Goal: Task Accomplishment & Management: Use online tool/utility

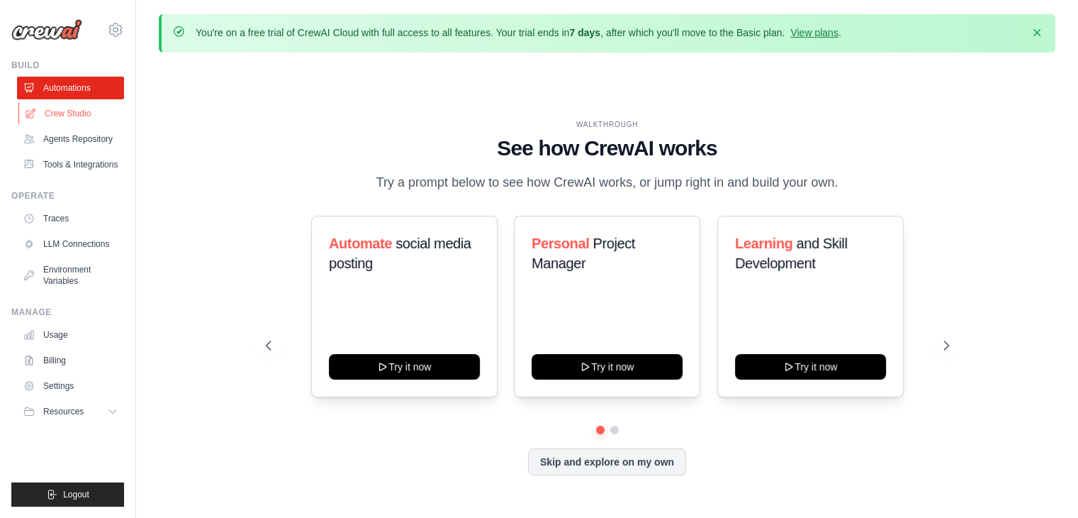
click at [74, 104] on link "Crew Studio" at bounding box center [71, 113] width 107 height 23
click at [84, 107] on link "Crew Studio" at bounding box center [71, 113] width 107 height 23
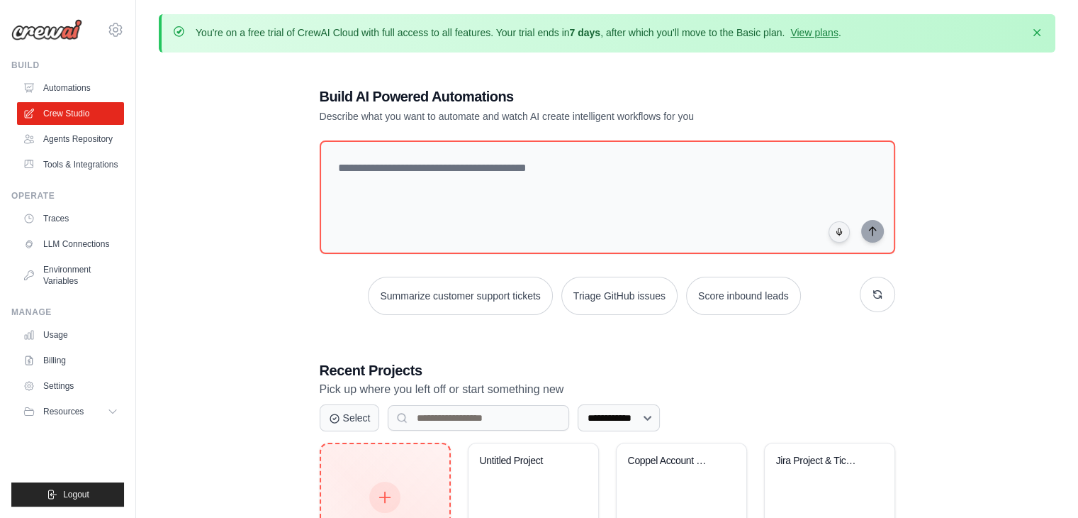
click at [396, 464] on div "Create New Start fresh project" at bounding box center [385, 513] width 128 height 139
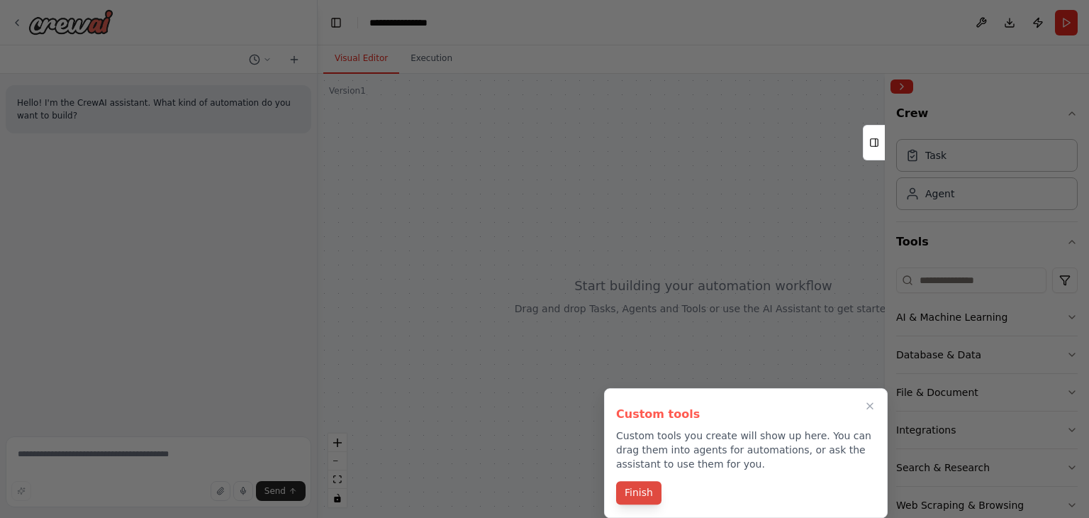
click at [627, 489] on button "Finish" at bounding box center [638, 492] width 45 height 23
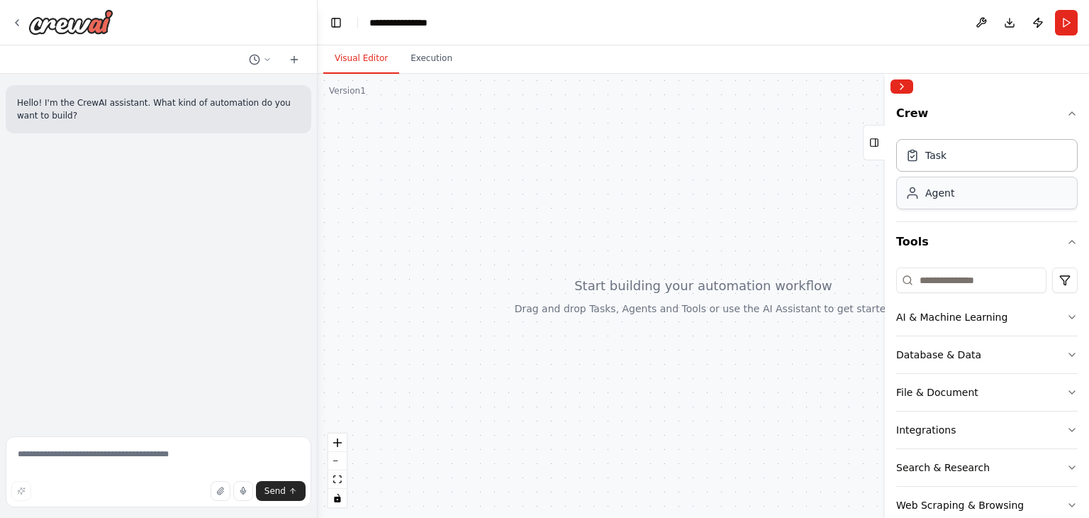
click at [949, 207] on div "Agent" at bounding box center [987, 193] width 182 height 33
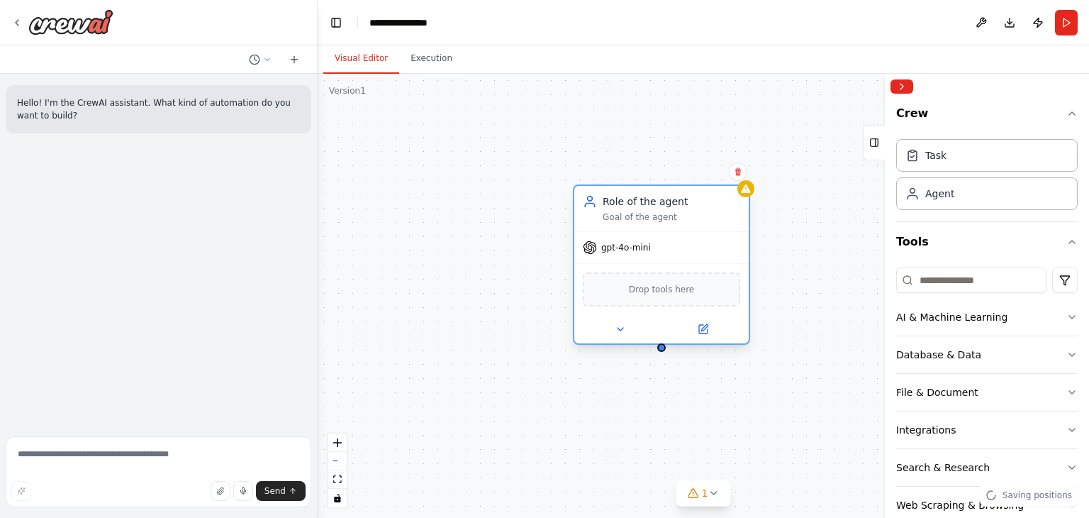
drag, startPoint x: 827, startPoint y: 218, endPoint x: 564, endPoint y: 206, distance: 263.3
click at [603, 206] on div "Role of the agent" at bounding box center [672, 201] width 138 height 14
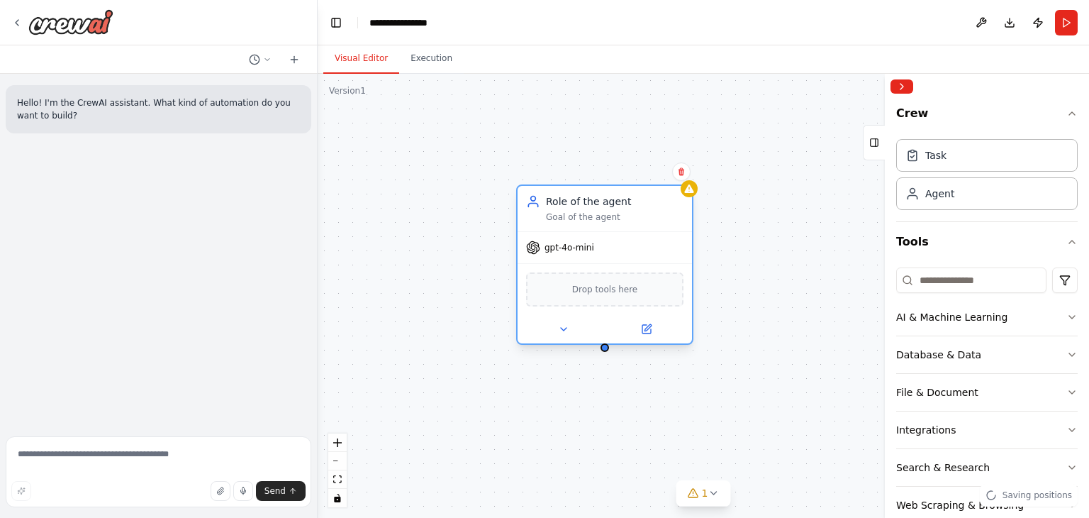
click at [618, 291] on span "Drop tools here" at bounding box center [605, 289] width 66 height 14
click at [579, 300] on div "Drop tools here" at bounding box center [604, 289] width 157 height 34
click at [572, 328] on button at bounding box center [563, 328] width 80 height 17
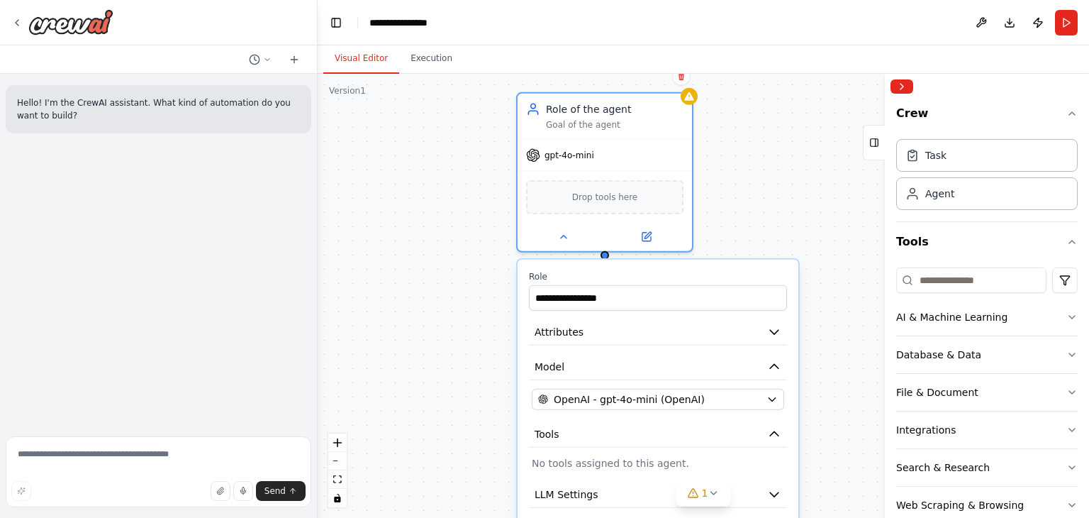
drag, startPoint x: 618, startPoint y: 208, endPoint x: 604, endPoint y: 52, distance: 157.3
click at [604, 52] on div "**********" at bounding box center [703, 281] width 771 height 472
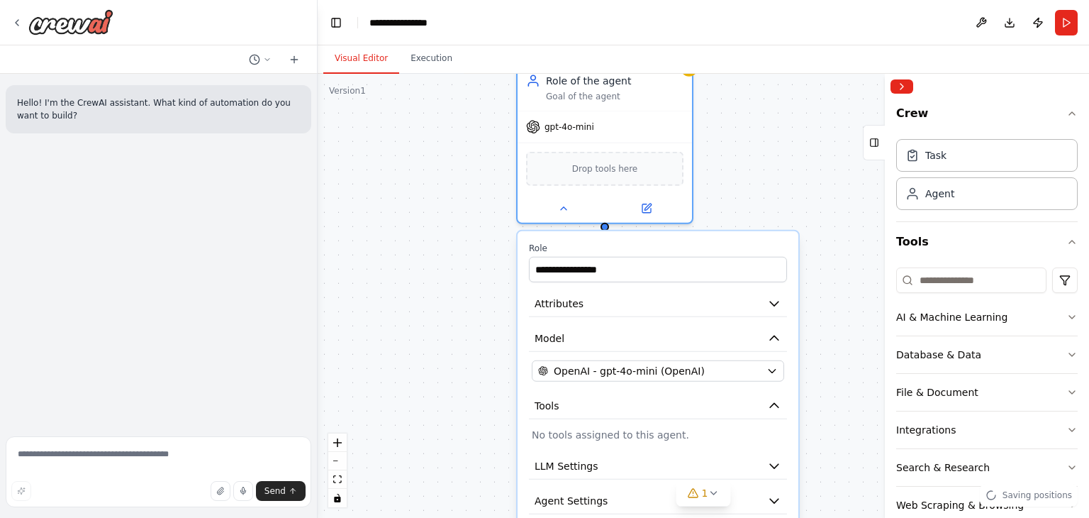
click at [637, 428] on p "No tools assigned to this agent." at bounding box center [658, 435] width 252 height 14
click at [771, 398] on icon "button" at bounding box center [774, 405] width 14 height 14
click at [601, 439] on div "**********" at bounding box center [658, 412] width 281 height 363
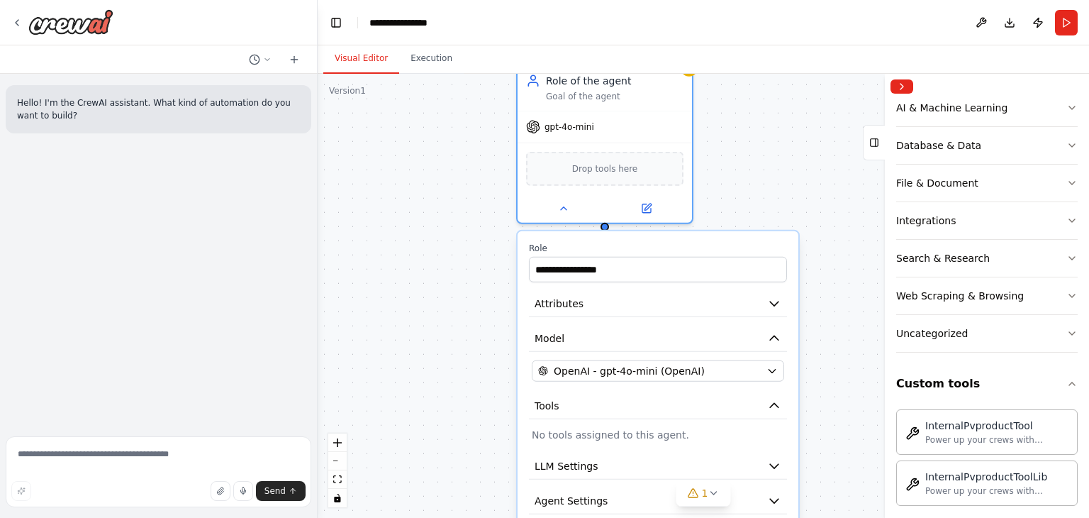
scroll to position [218, 0]
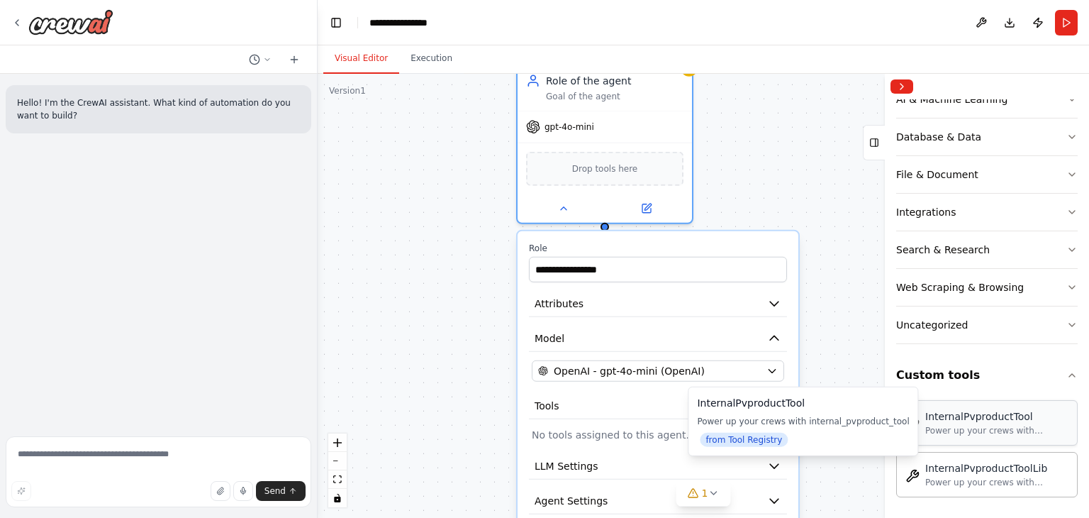
click at [925, 420] on div "InternalPvproductTool Power up your crews with internal_pvproduct_tool" at bounding box center [986, 422] width 163 height 27
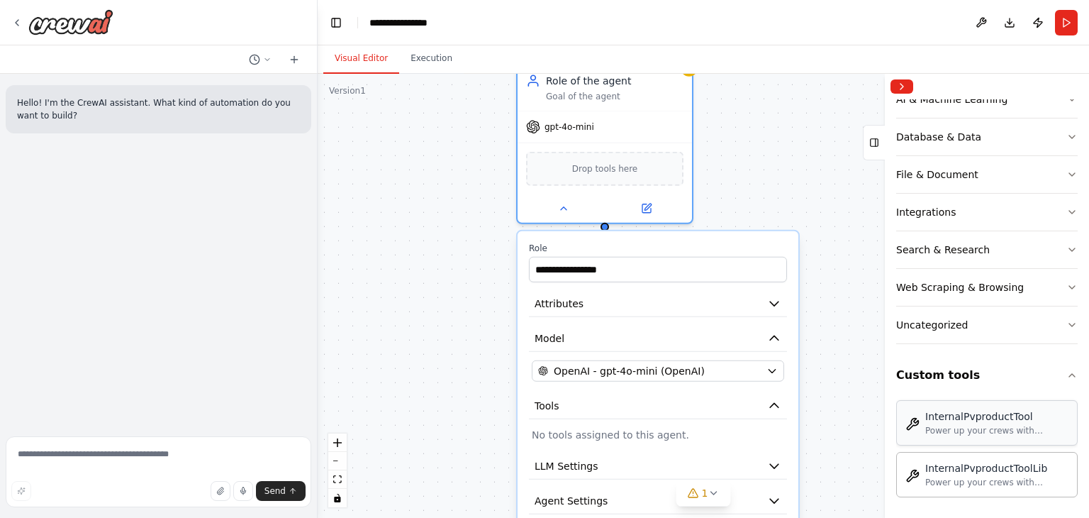
click at [973, 415] on div "InternalPvproductTool" at bounding box center [996, 416] width 143 height 14
click at [45, 452] on textarea at bounding box center [159, 471] width 306 height 71
click at [94, 454] on textarea "**********" at bounding box center [159, 471] width 306 height 71
click at [155, 452] on textarea "**********" at bounding box center [159, 471] width 306 height 71
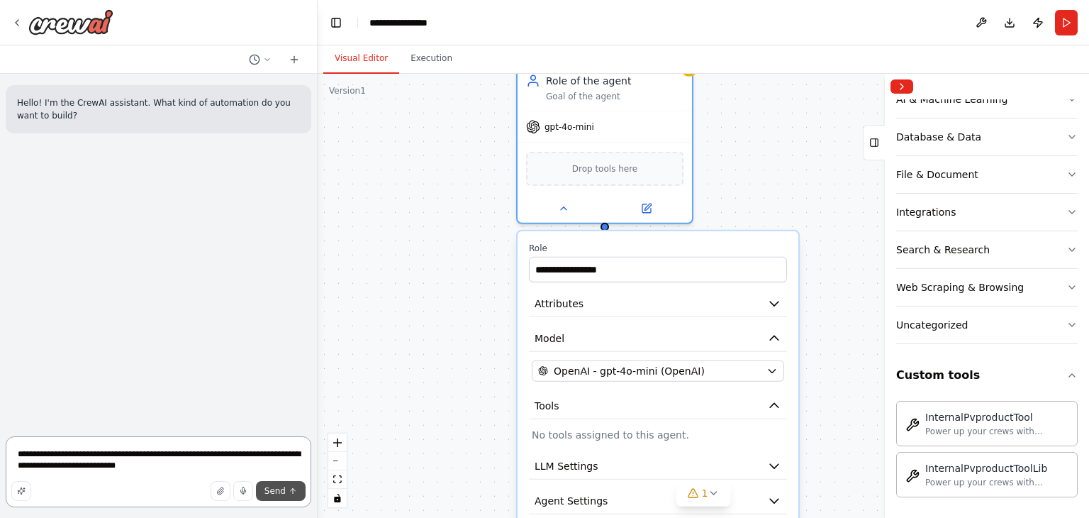
type textarea "**********"
click at [272, 486] on span "Send" at bounding box center [274, 490] width 21 height 11
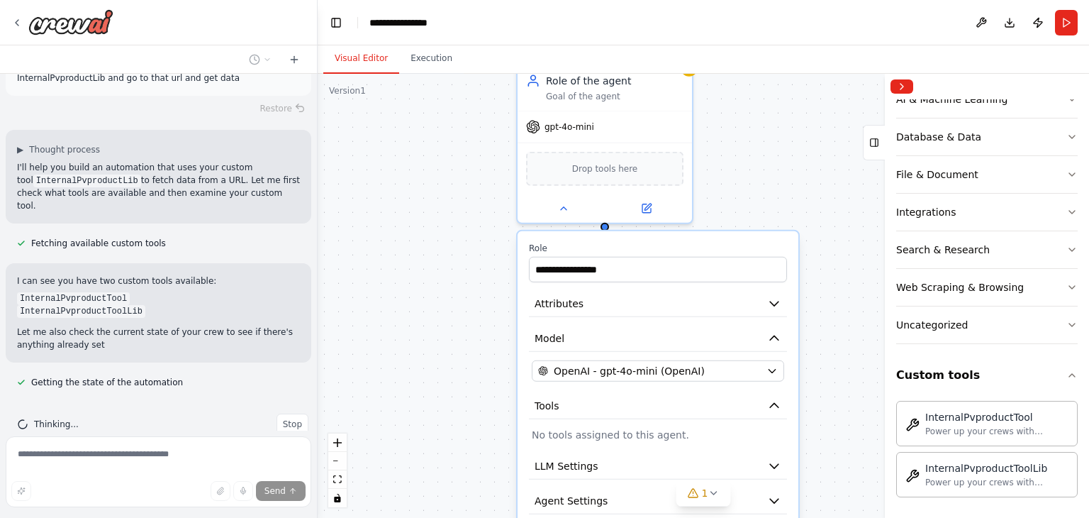
scroll to position [111, 0]
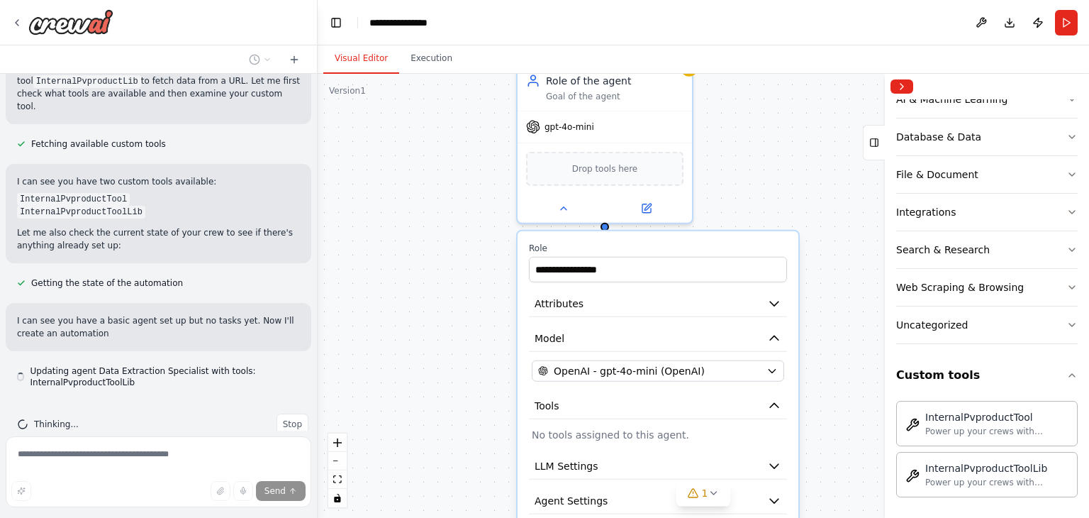
type input "**********"
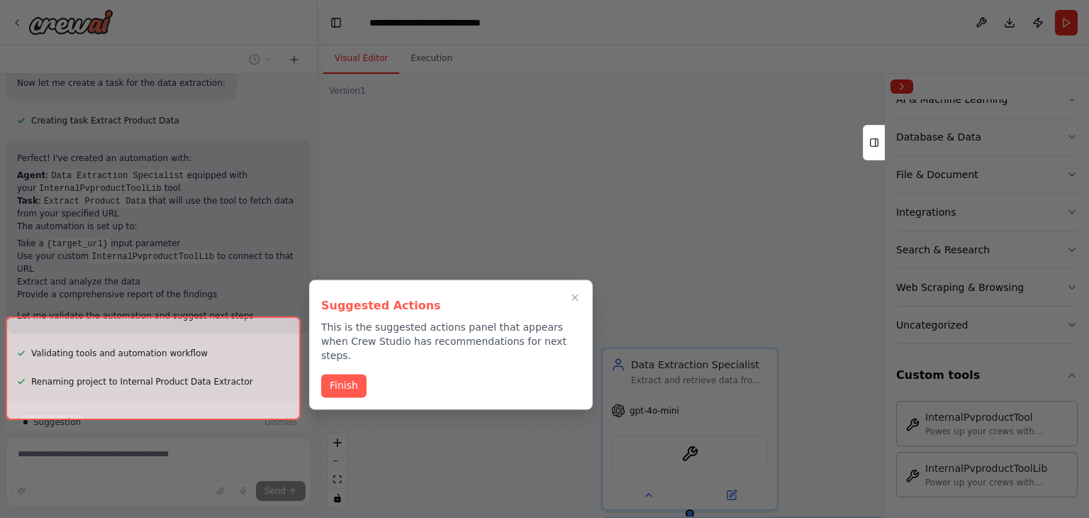
scroll to position [673, 0]
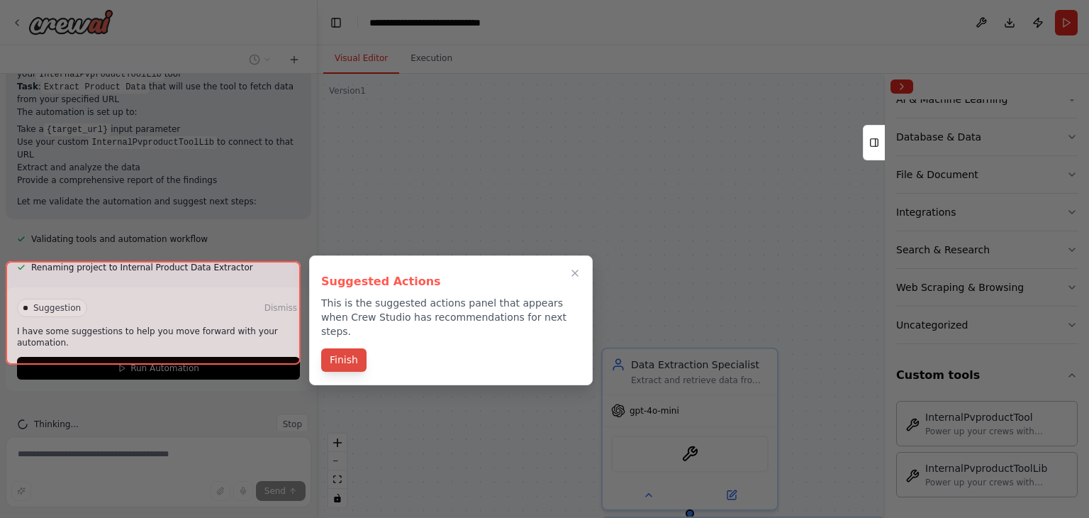
click at [325, 348] on button "Finish" at bounding box center [343, 359] width 45 height 23
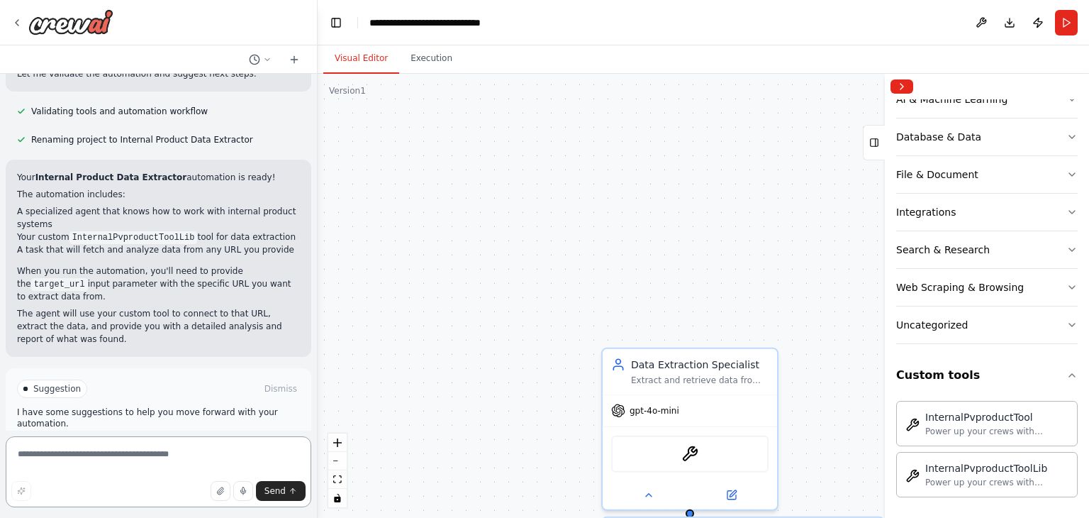
scroll to position [814, 0]
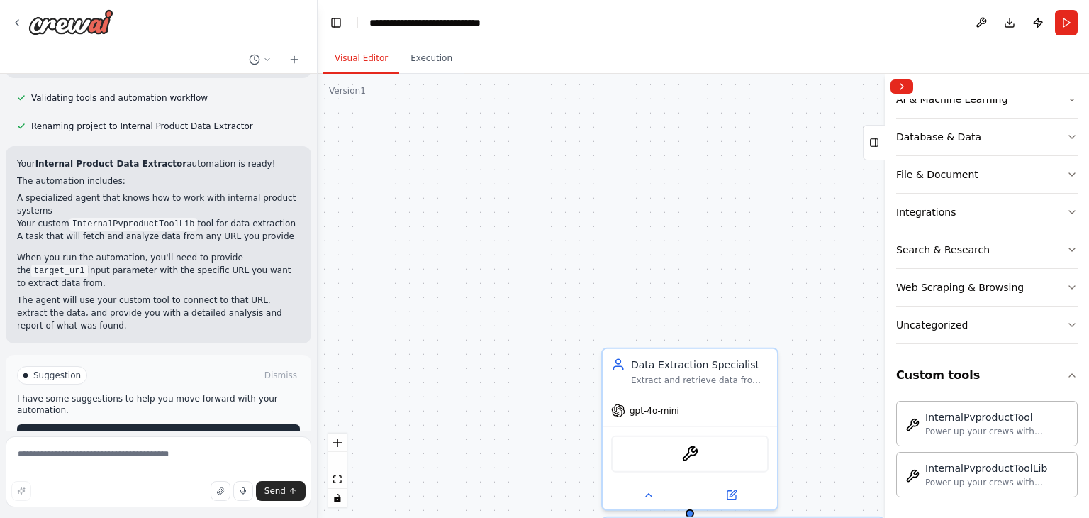
click at [104, 424] on button "Run Automation" at bounding box center [158, 435] width 283 height 23
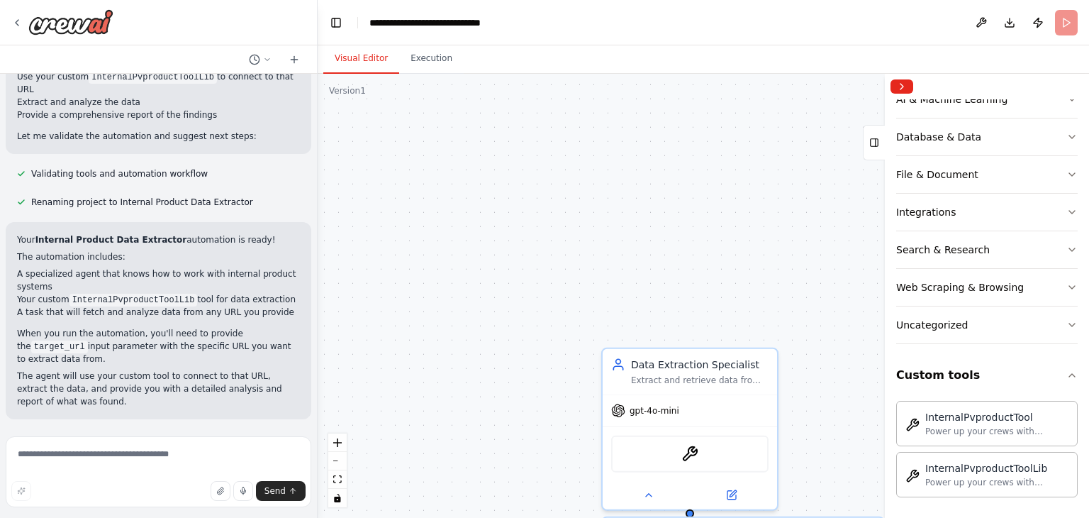
scroll to position [699, 0]
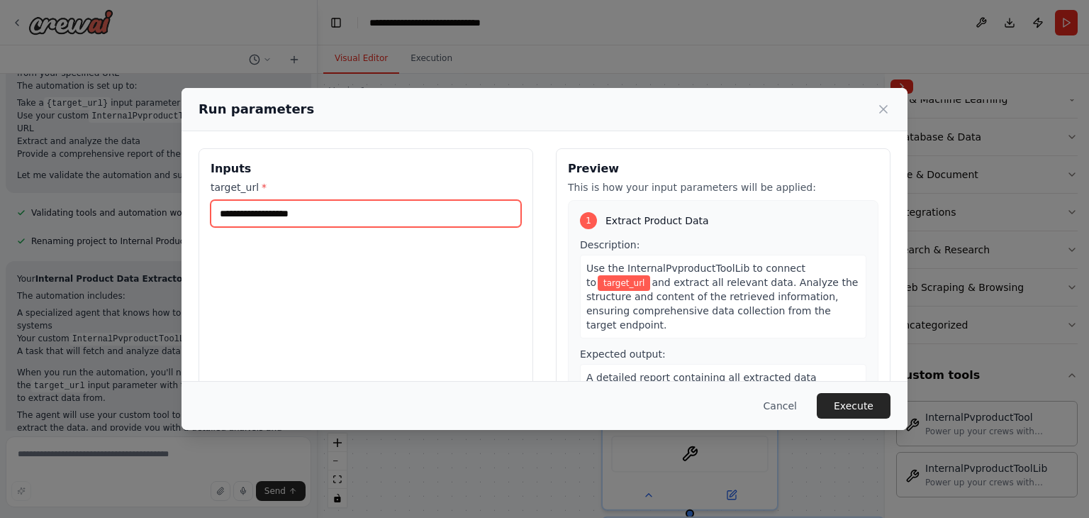
click at [272, 216] on input "target_url *" at bounding box center [366, 213] width 311 height 27
